Goal: Find specific page/section: Find specific page/section

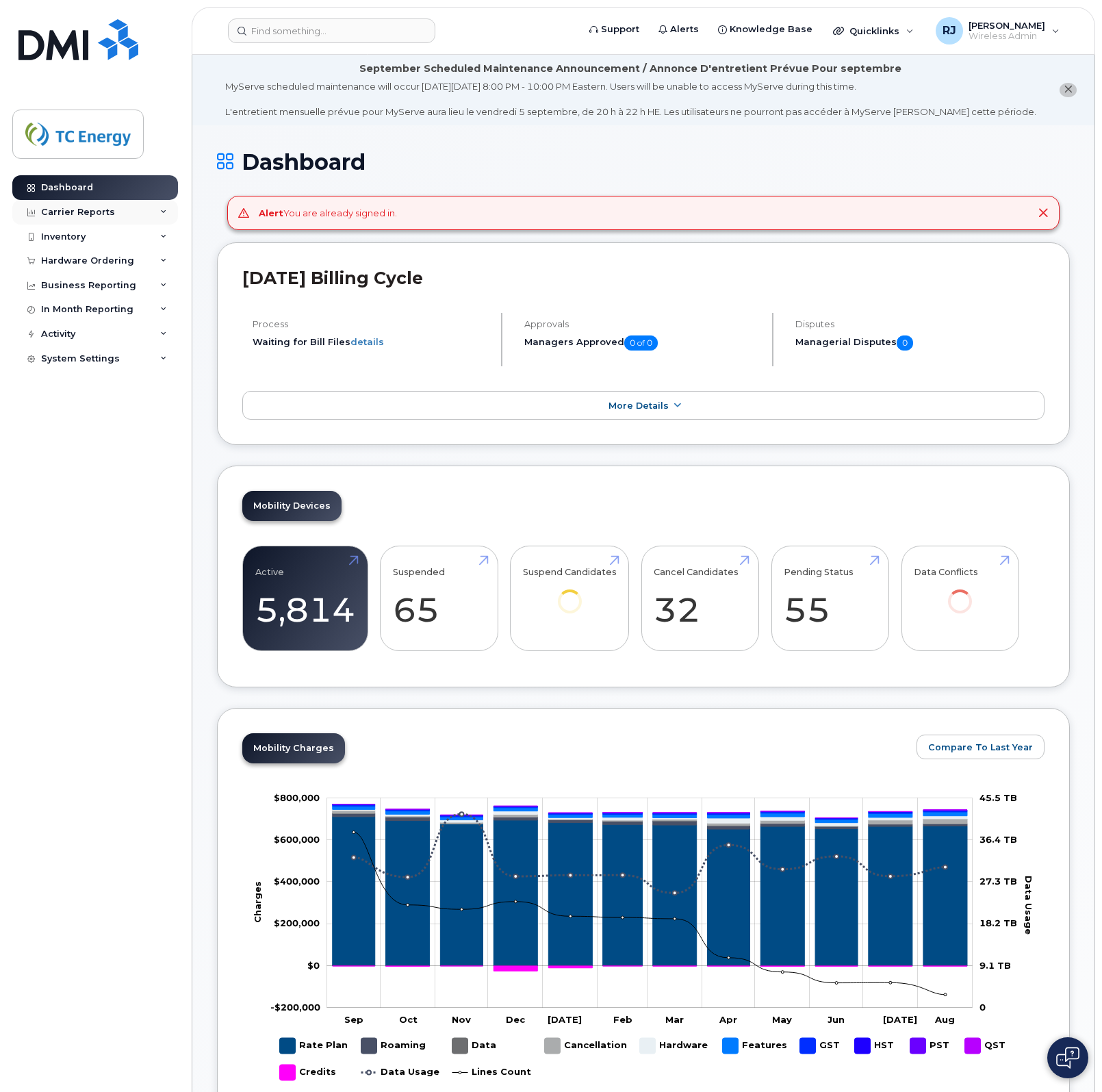
click at [107, 211] on div "Carrier Reports" at bounding box center [78, 212] width 73 height 11
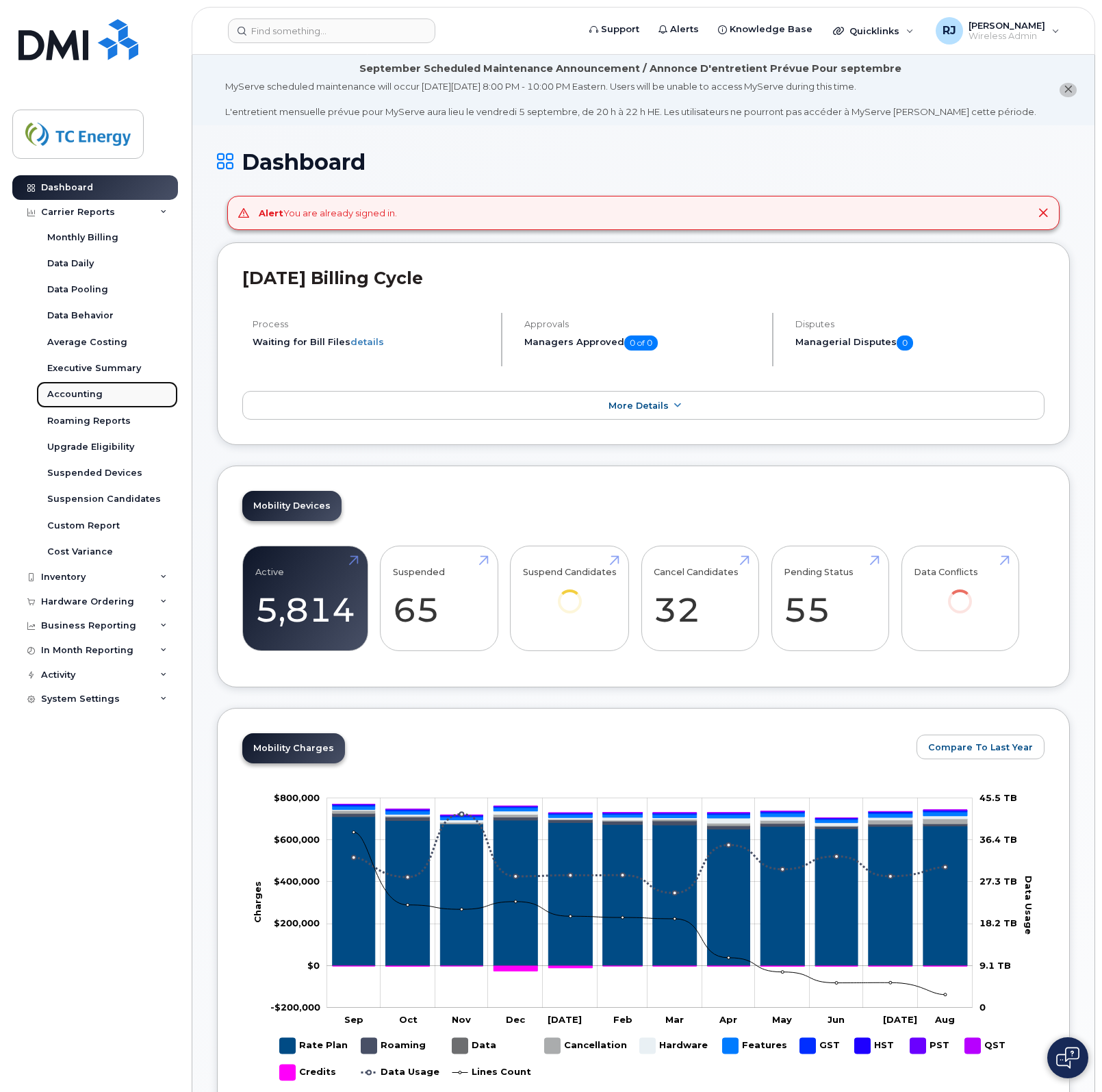
click at [81, 390] on div "Accounting" at bounding box center [74, 394] width 55 height 12
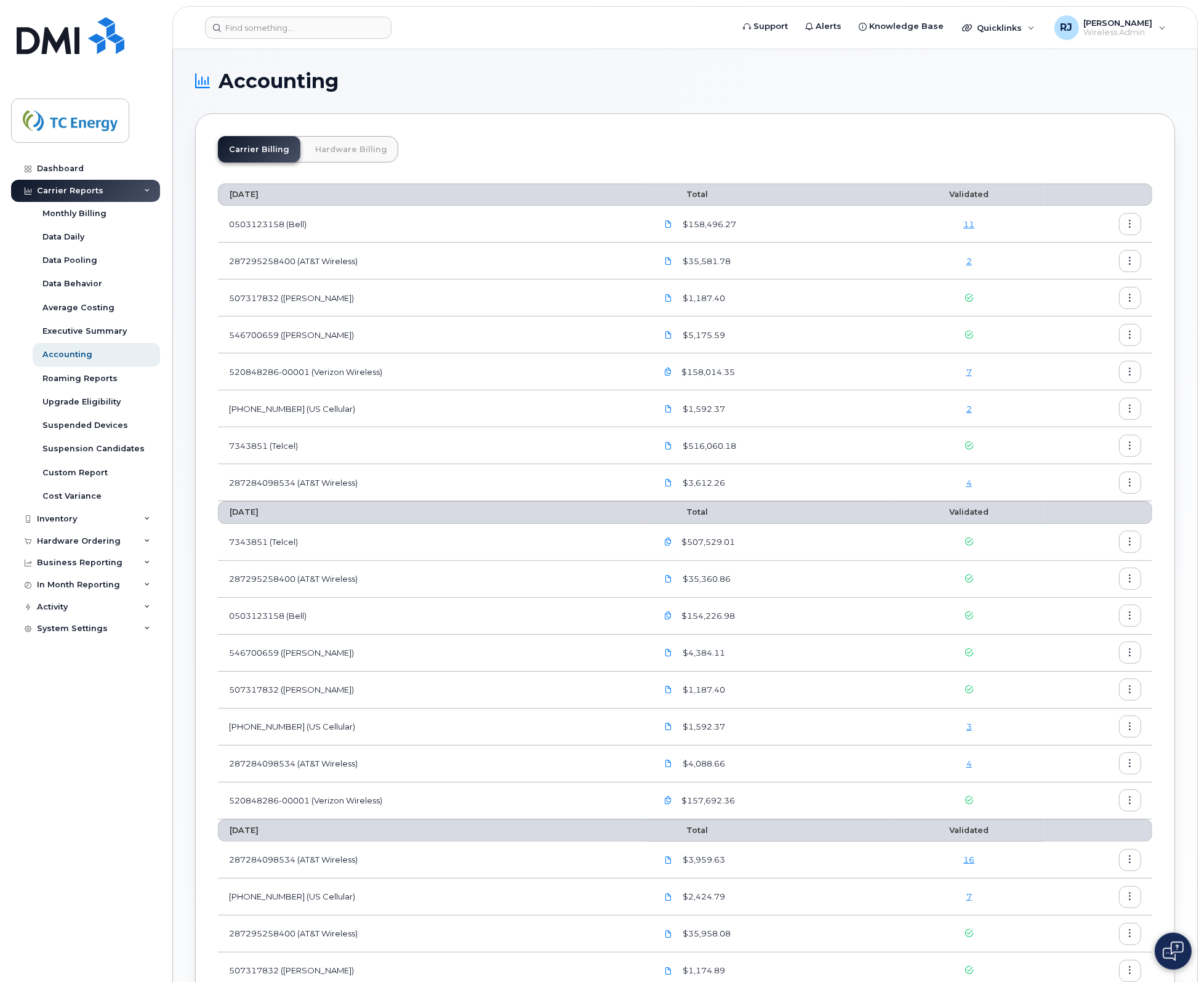
click at [360, 149] on link "Hardware Billing" at bounding box center [351, 149] width 94 height 26
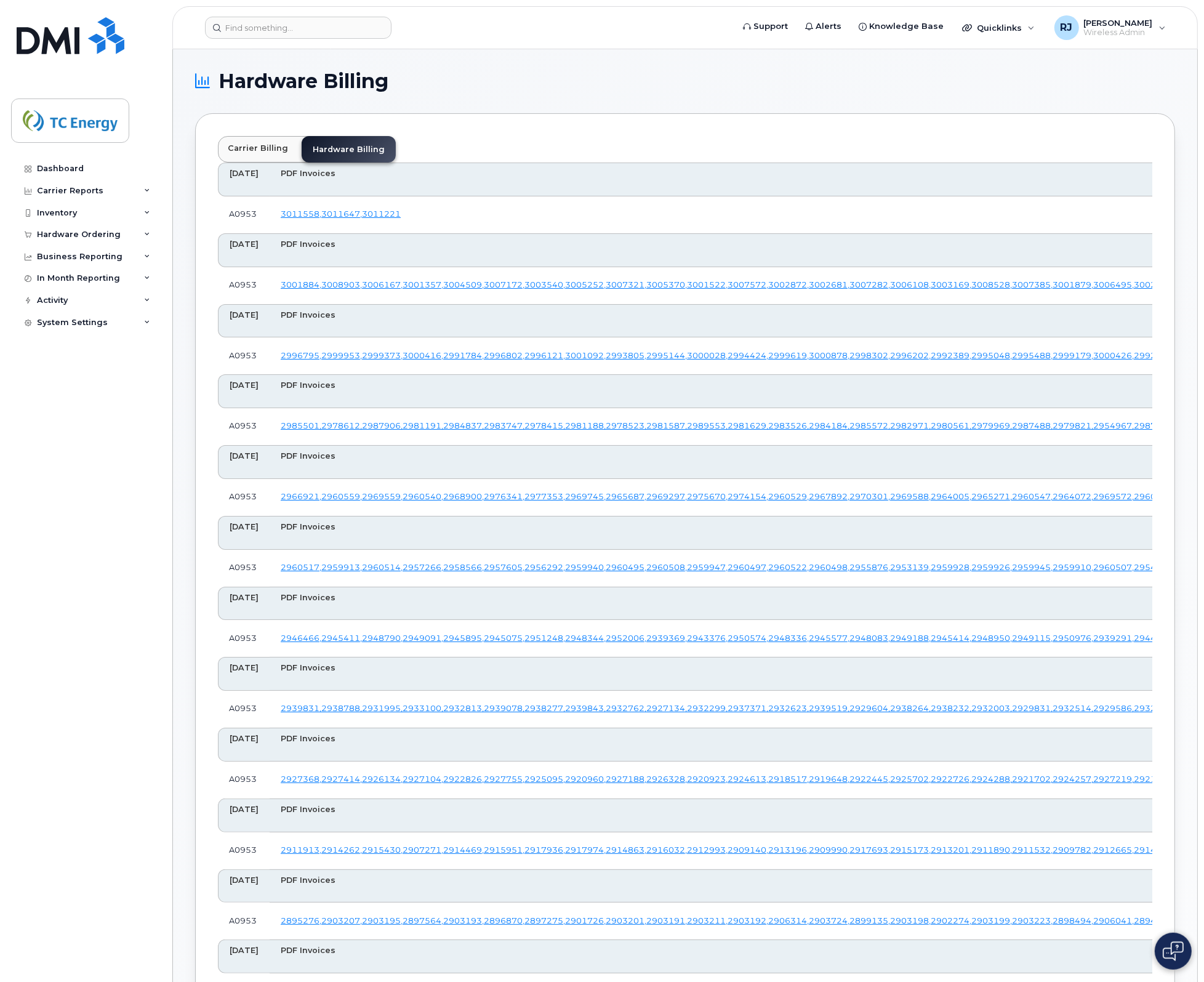
click at [1118, 31] on span "Wireless Admin" at bounding box center [1117, 33] width 69 height 10
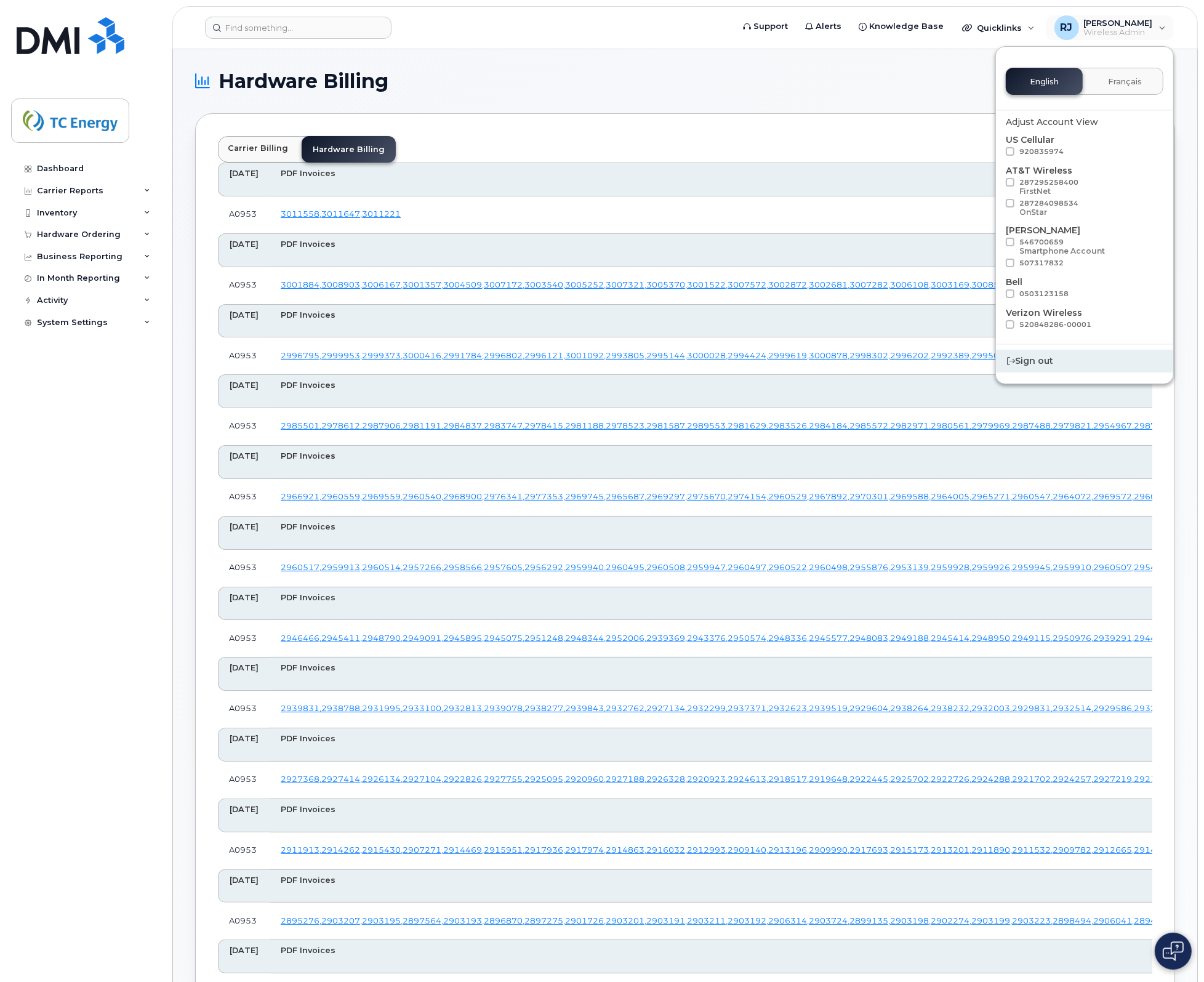
click at [1029, 362] on div "Sign out" at bounding box center [1084, 361] width 178 height 23
